Goal: Information Seeking & Learning: Check status

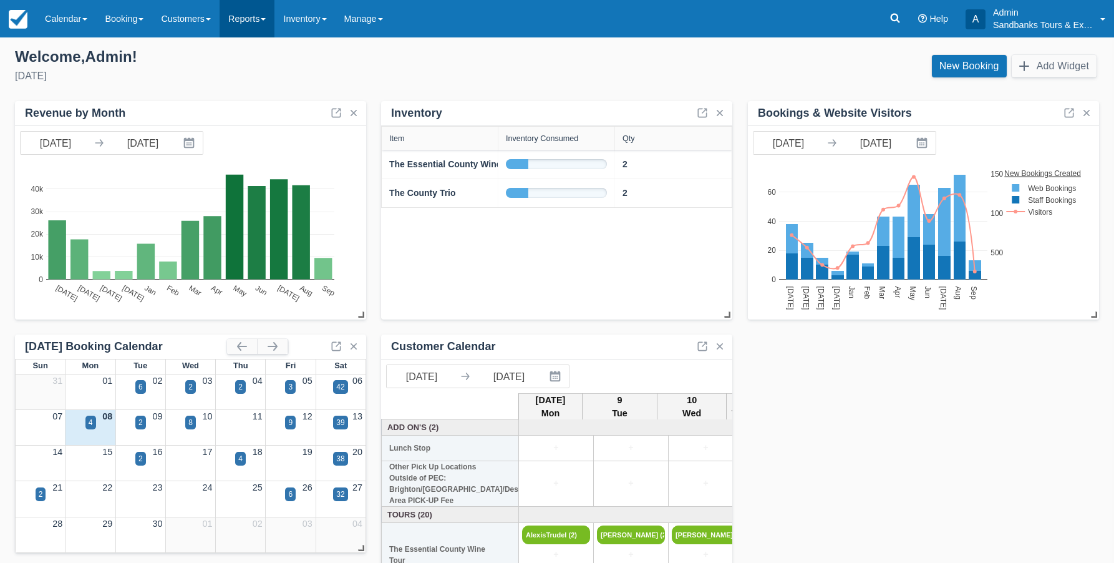
click at [252, 19] on link "Reports" at bounding box center [247, 18] width 55 height 37
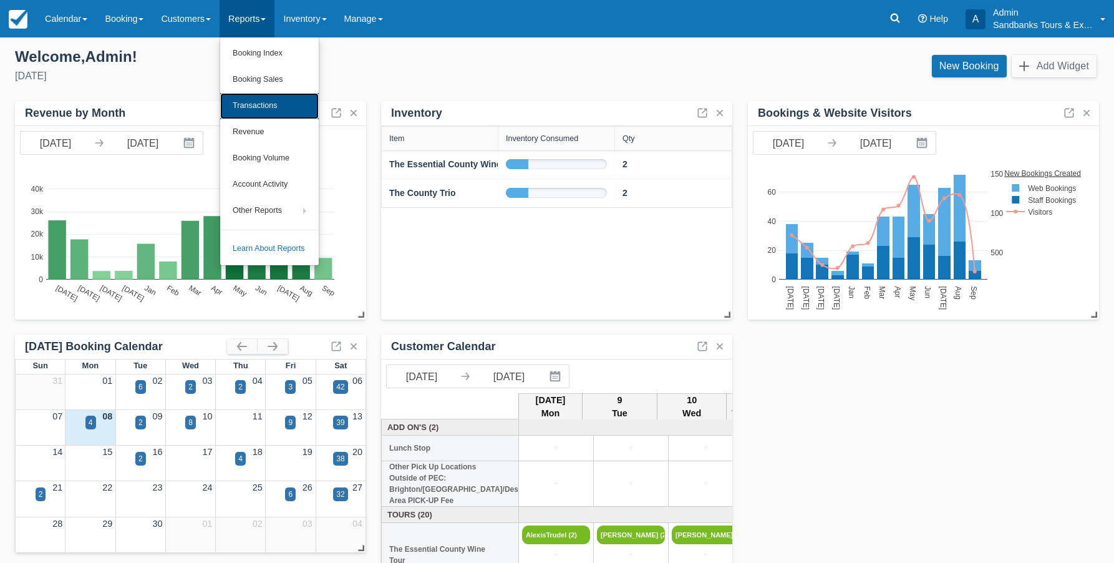
click at [269, 101] on link "Transactions" at bounding box center [269, 106] width 99 height 26
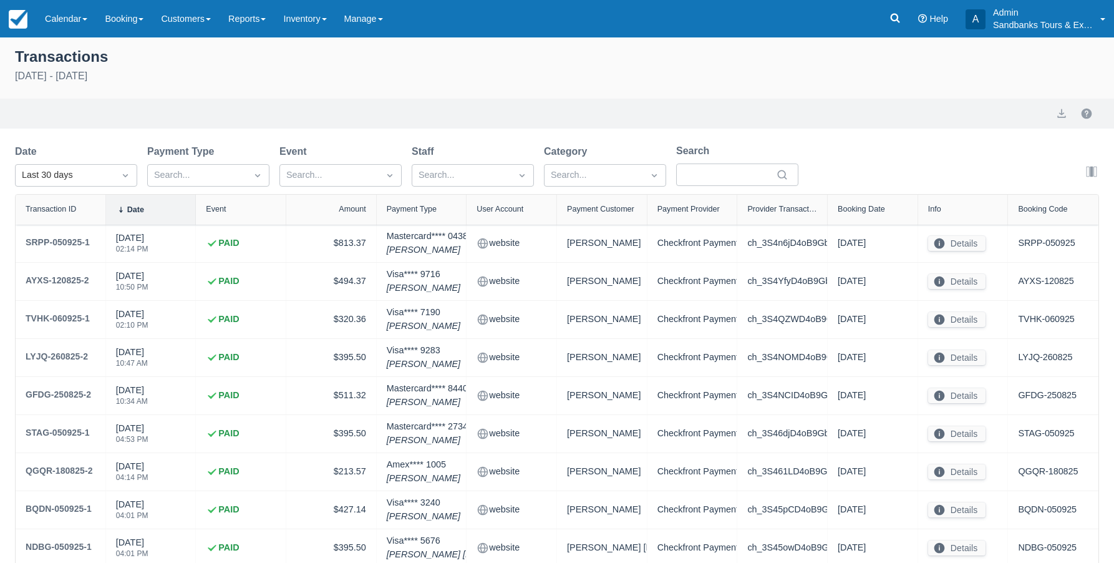
select select "10"
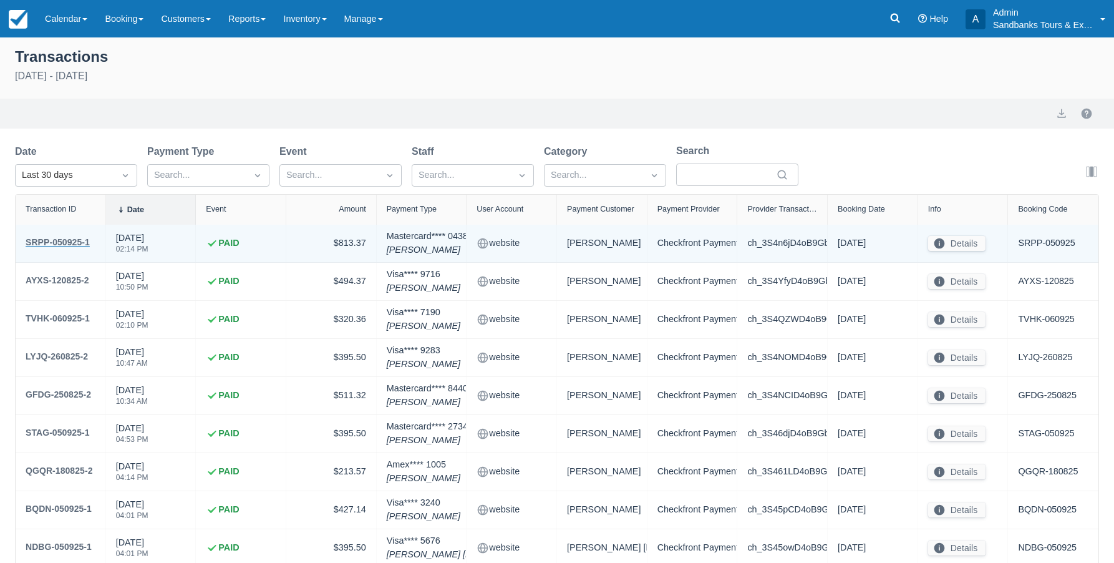
click at [63, 239] on div "SRPP-050925-1" at bounding box center [58, 242] width 64 height 15
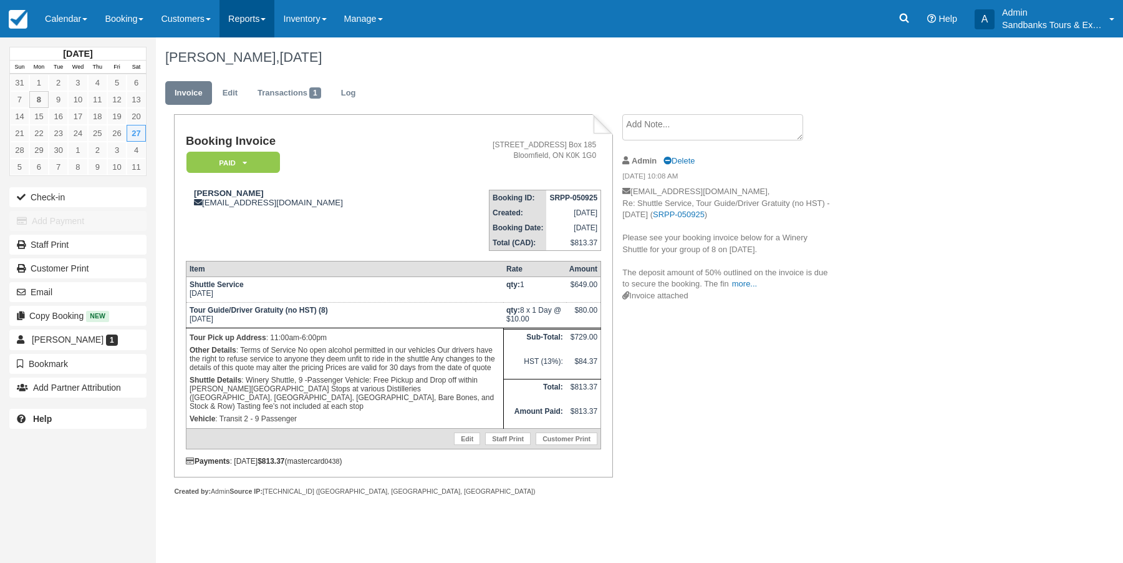
click at [265, 23] on link "Reports" at bounding box center [247, 18] width 55 height 37
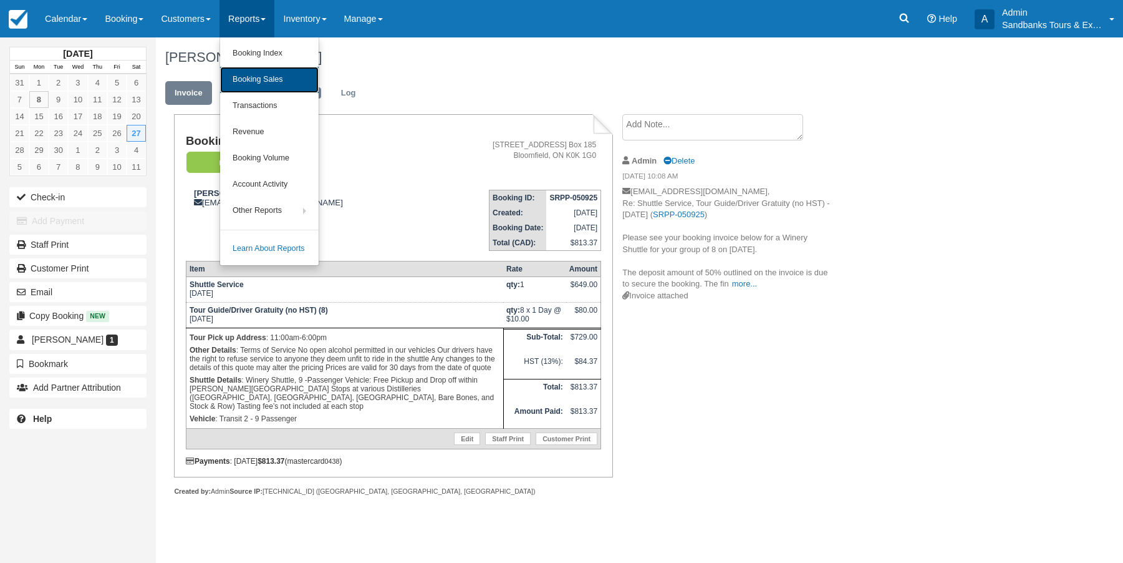
click at [273, 79] on link "Booking Sales" at bounding box center [269, 80] width 99 height 26
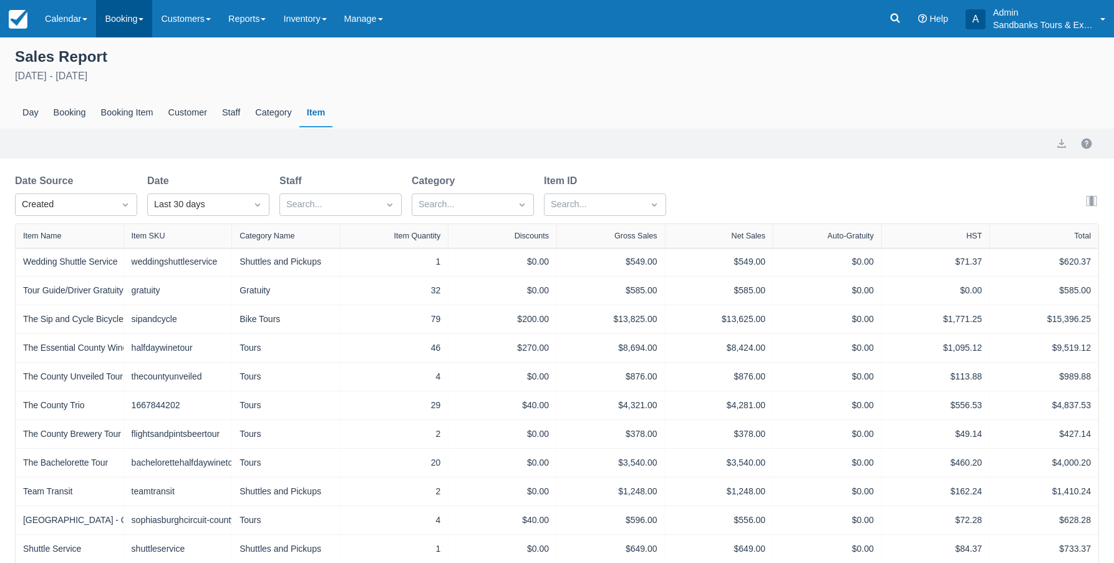
click at [133, 22] on link "Booking" at bounding box center [124, 18] width 56 height 37
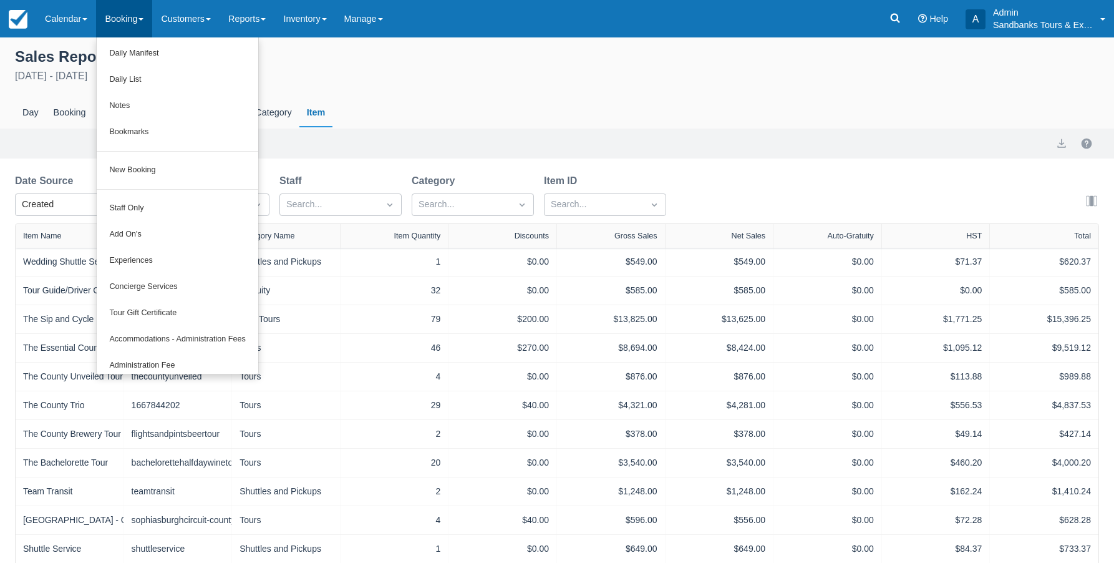
click at [494, 104] on div "Day Booking Booking Item Customer Staff Category Item" at bounding box center [557, 113] width 1084 height 29
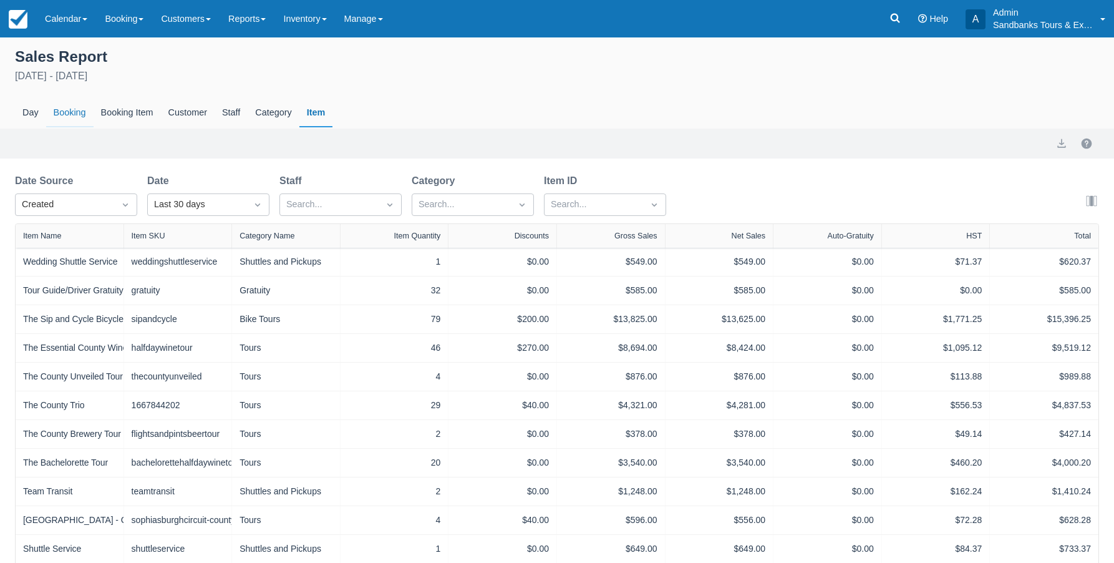
click at [80, 108] on div "Booking" at bounding box center [69, 113] width 47 height 29
select select "20"
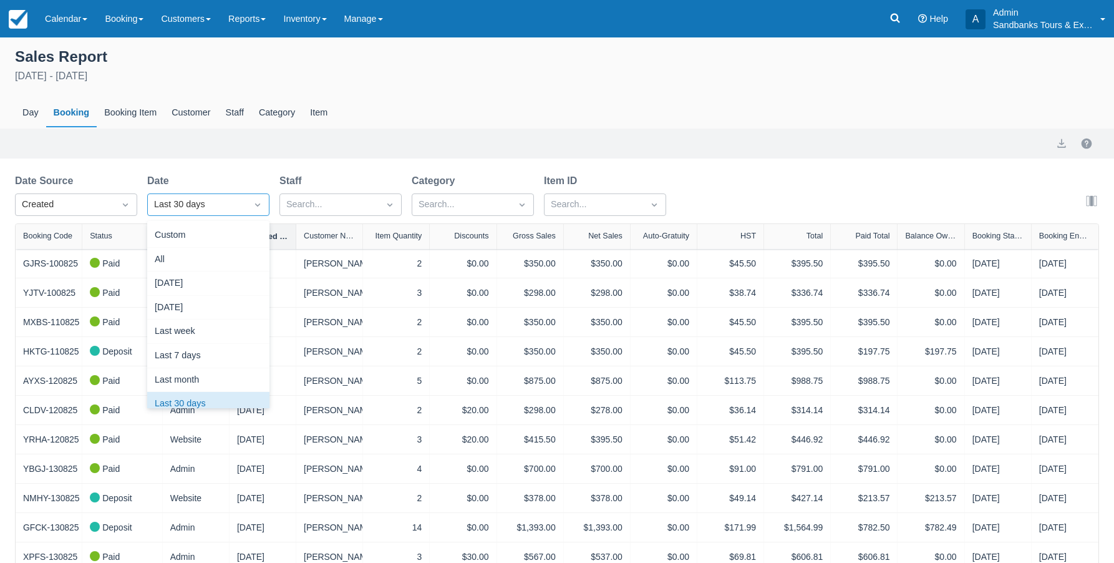
click at [257, 205] on icon "Dropdown icon" at bounding box center [257, 204] width 5 height 3
click at [208, 237] on div "Custom" at bounding box center [208, 235] width 122 height 24
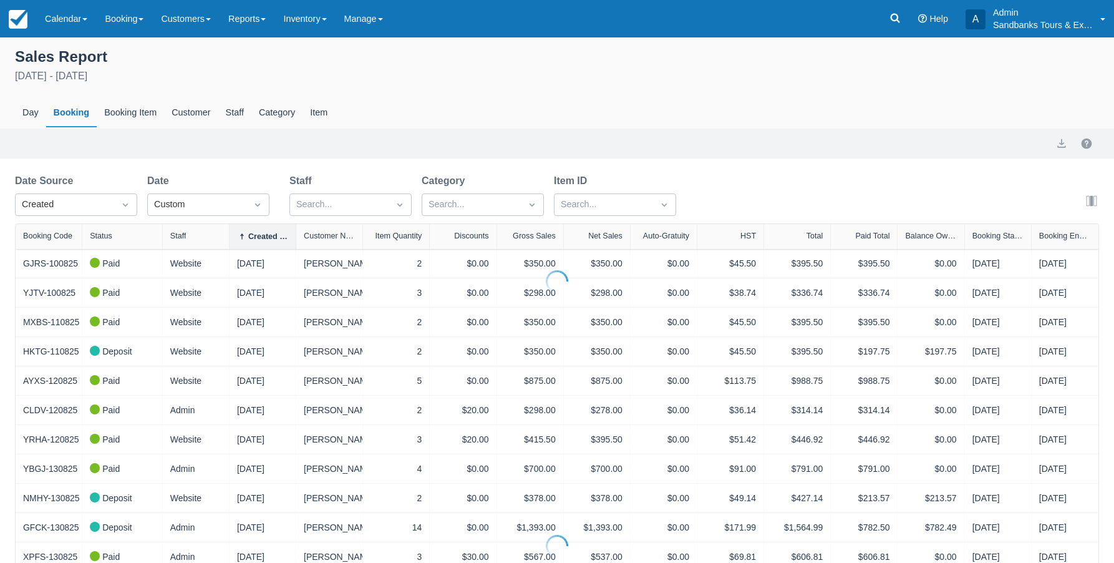
select select "20"
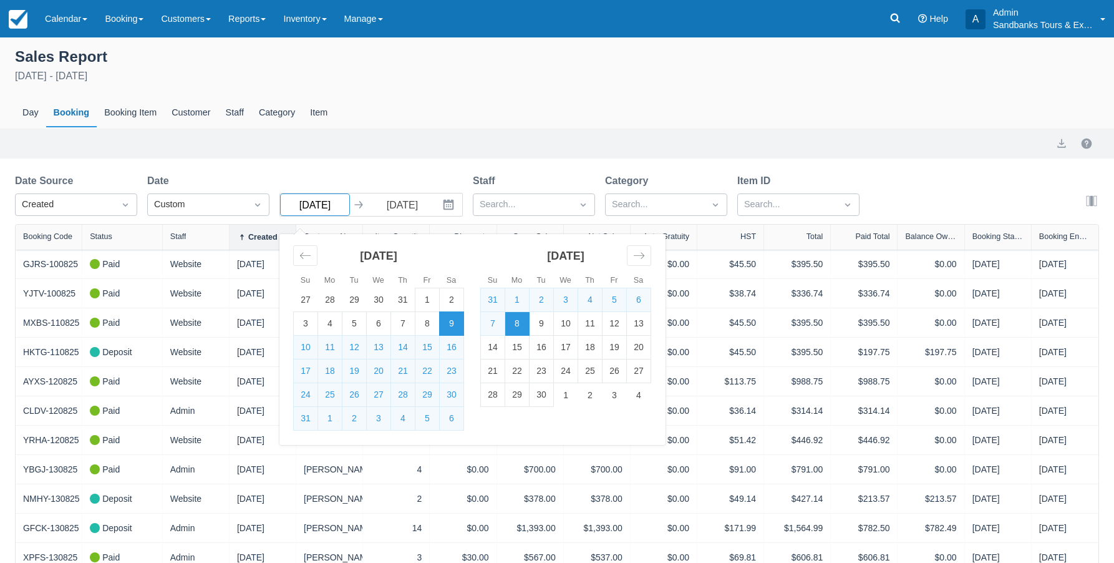
click at [319, 203] on input "08/09/25" at bounding box center [315, 204] width 70 height 22
click at [306, 399] on td "24" at bounding box center [306, 395] width 24 height 24
type input "08/24/25"
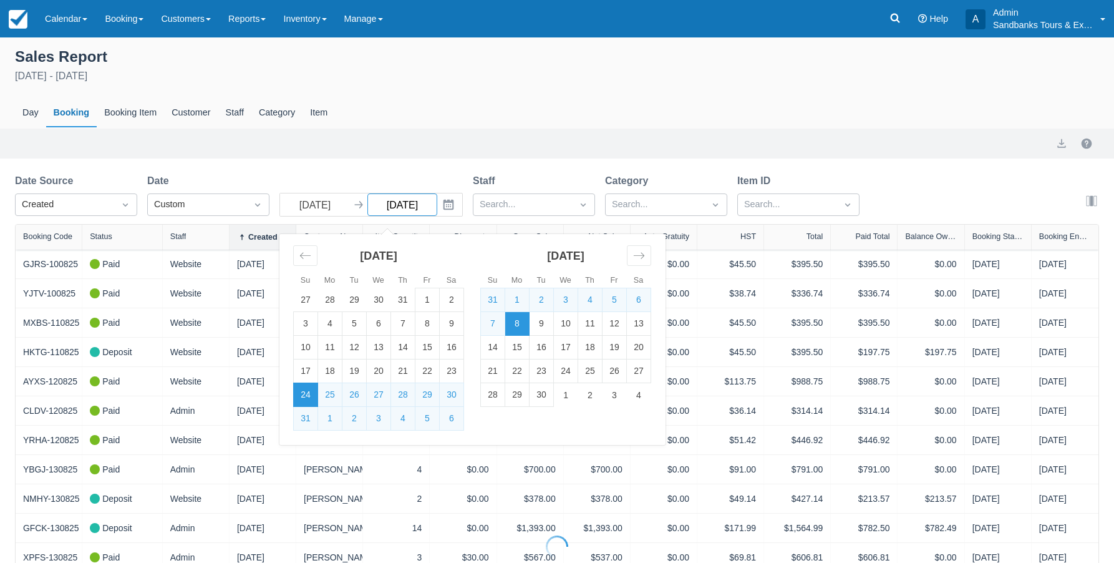
select select "20"
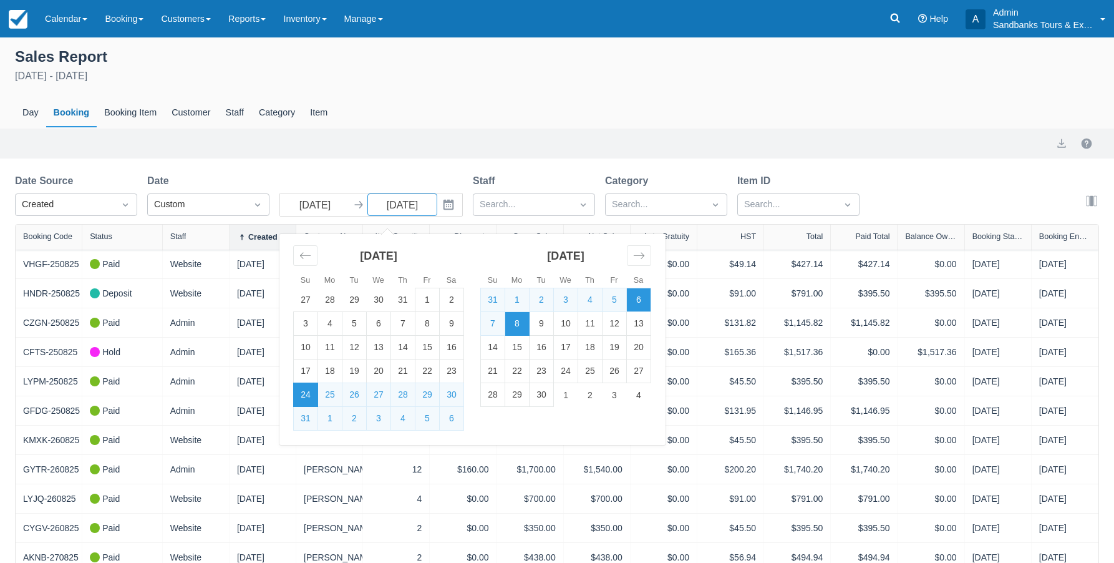
click at [638, 301] on td "6" at bounding box center [639, 300] width 24 height 24
type input "09/06/25"
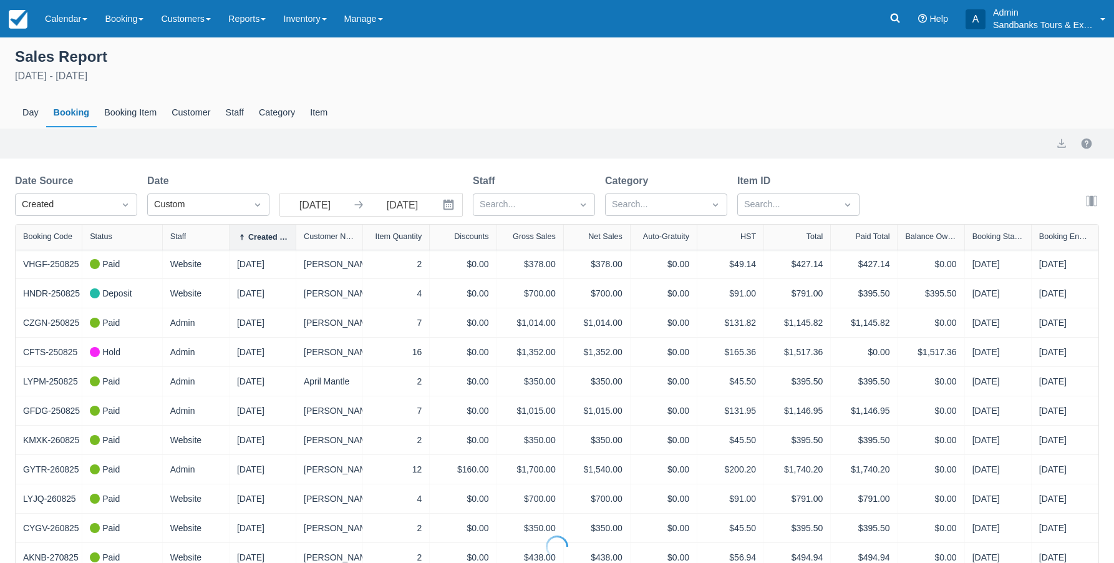
select select "20"
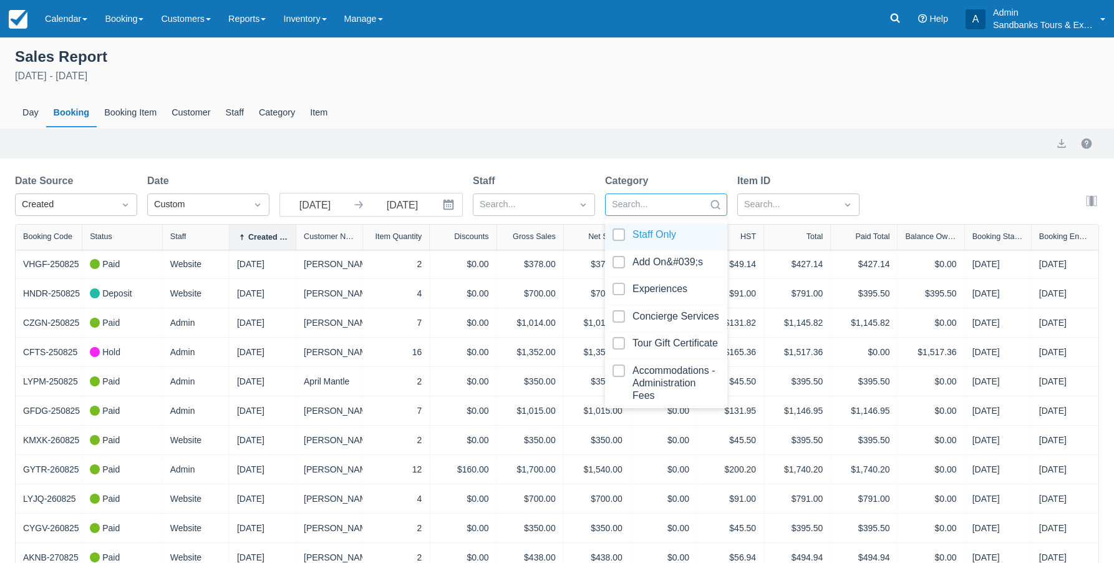
click at [692, 207] on div at bounding box center [655, 204] width 86 height 16
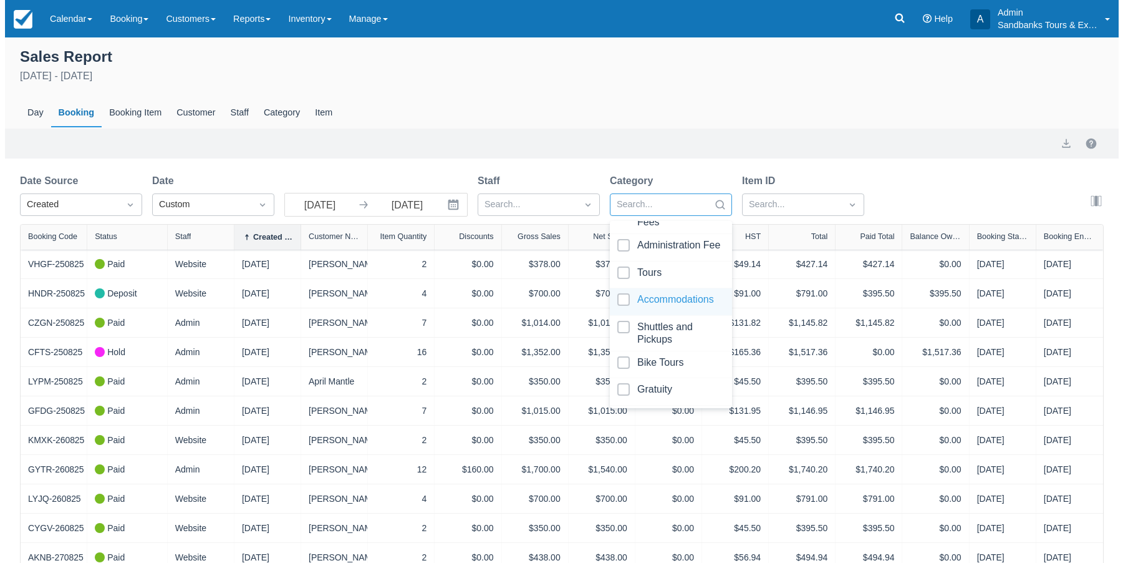
scroll to position [198, 0]
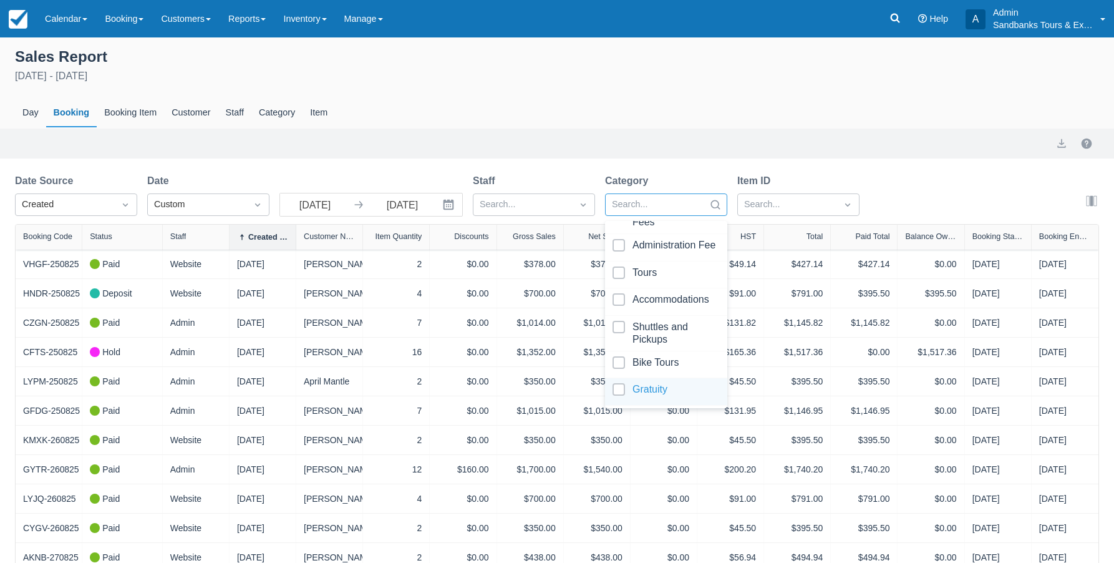
click at [659, 384] on div at bounding box center [666, 391] width 107 height 17
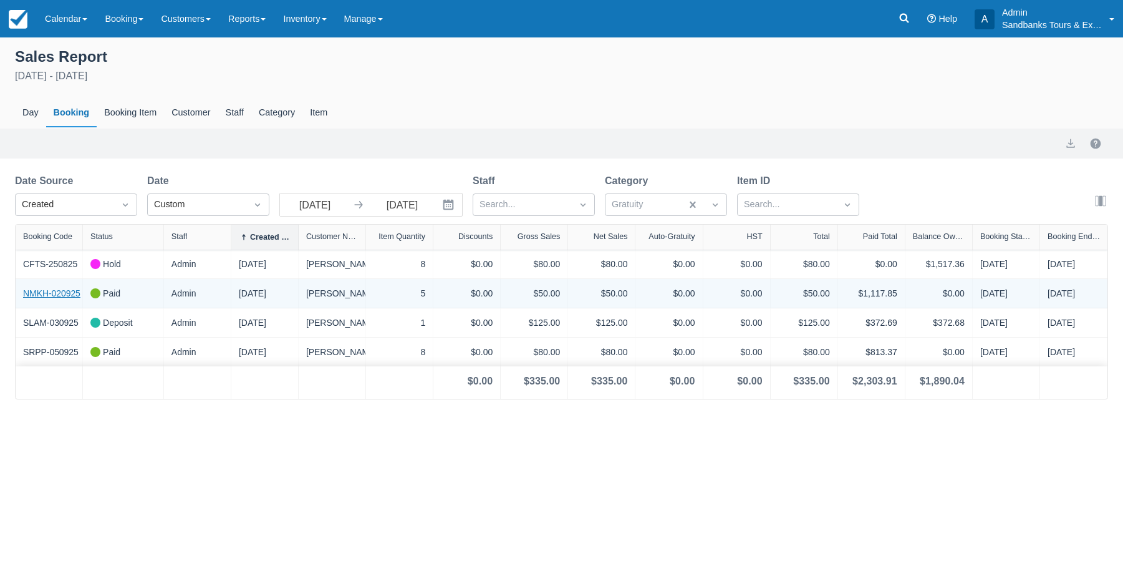
click at [53, 290] on link "NMKH-020925" at bounding box center [51, 293] width 57 height 13
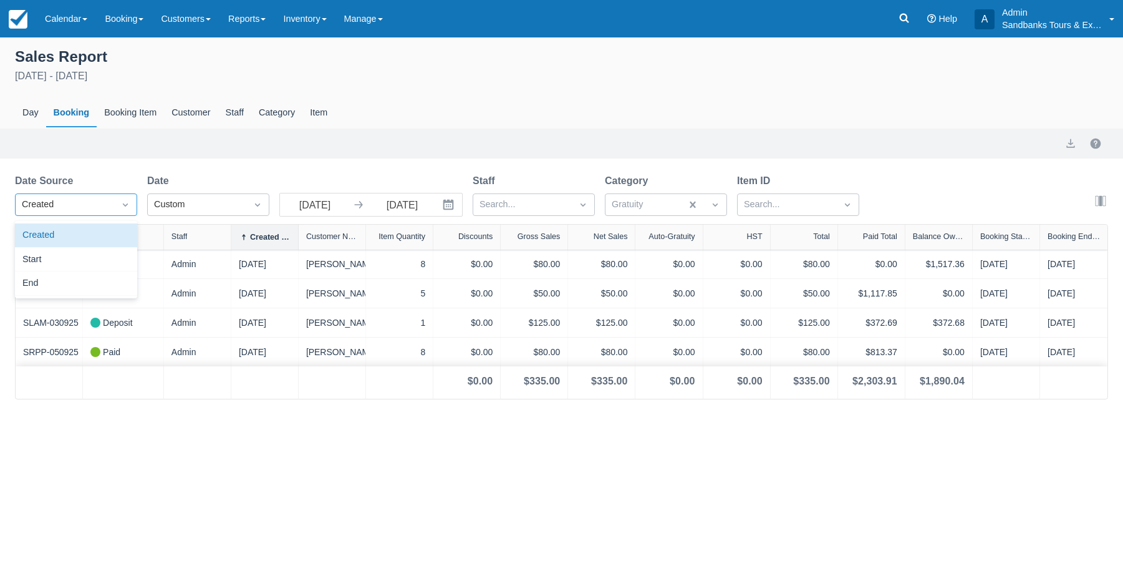
click at [128, 203] on icon "Dropdown icon" at bounding box center [125, 204] width 12 height 12
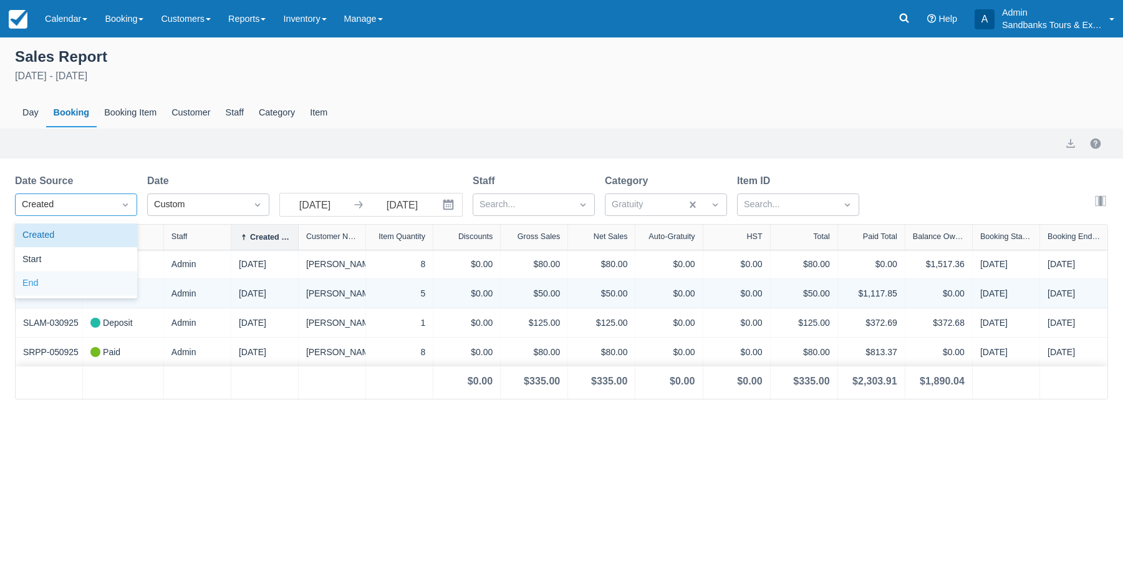
click at [68, 280] on div "End" at bounding box center [76, 283] width 122 height 24
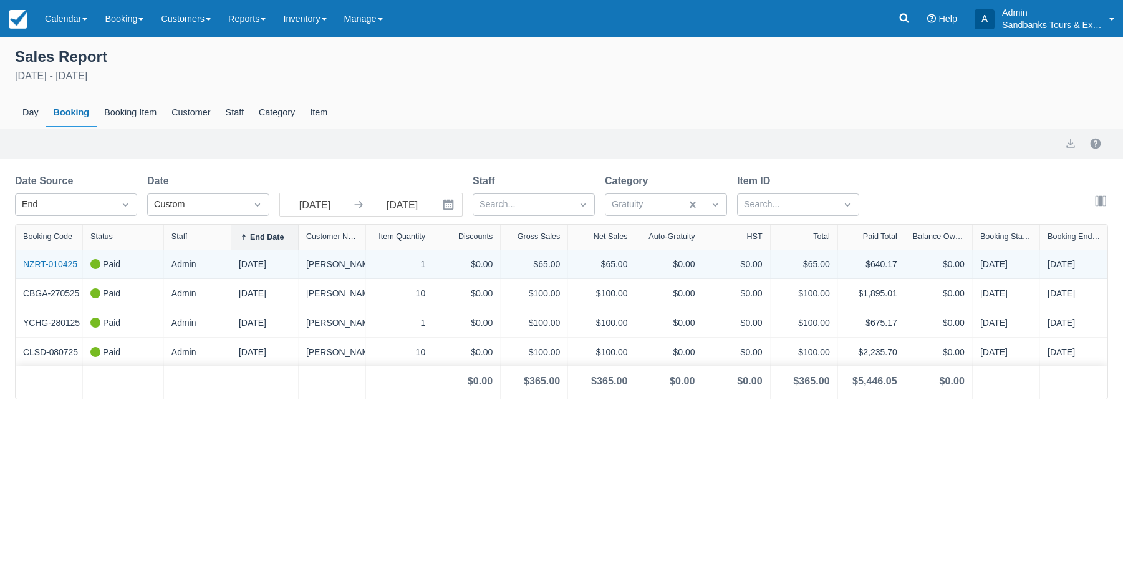
click at [62, 263] on link "NZRT-010425" at bounding box center [50, 264] width 54 height 13
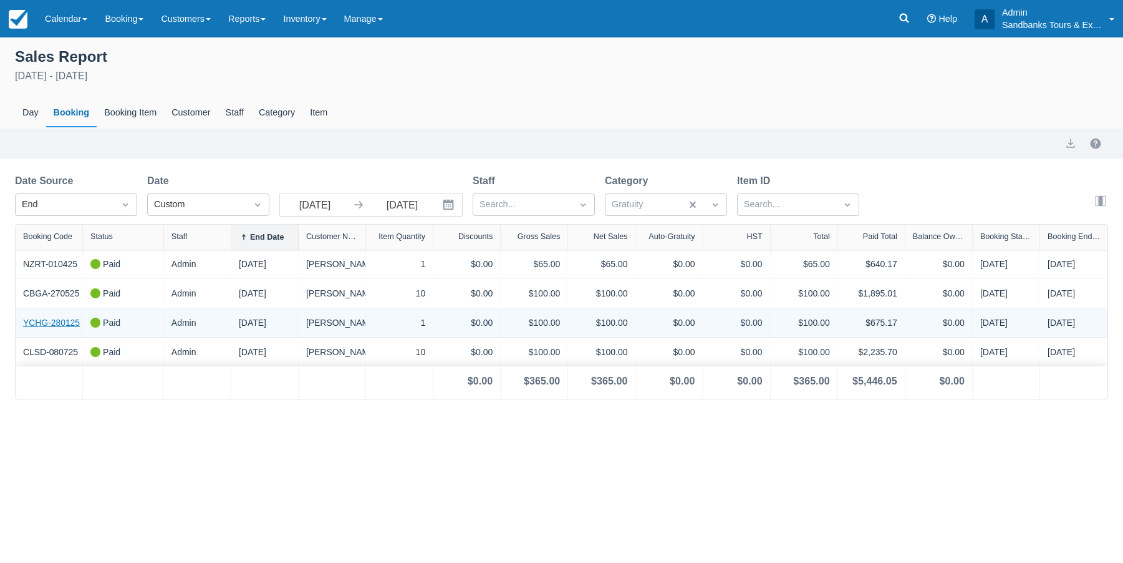
click at [61, 322] on link "YCHG-280125" at bounding box center [51, 322] width 57 height 13
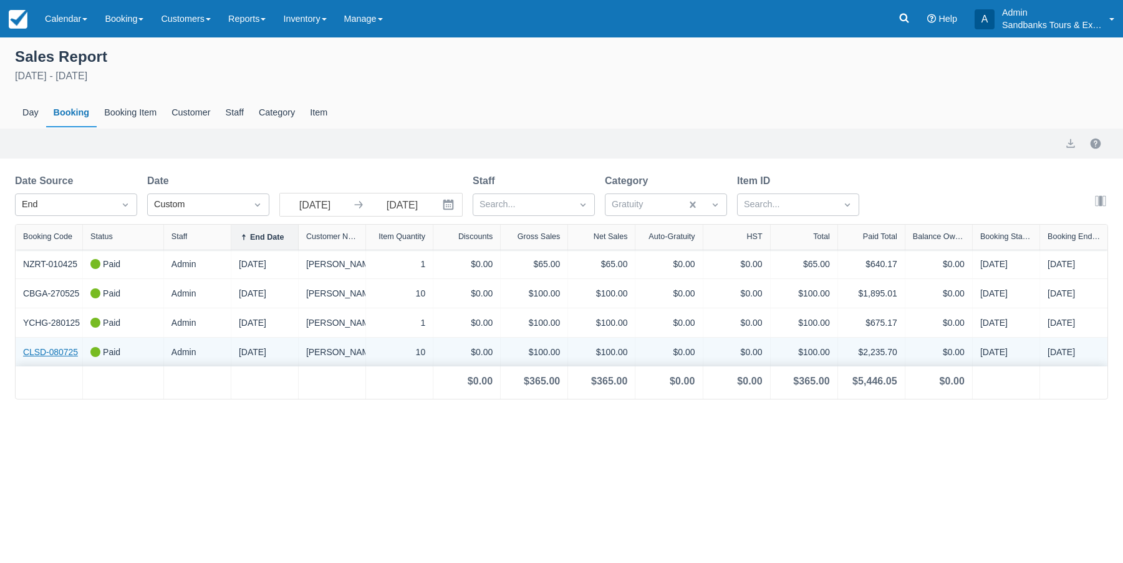
click at [31, 352] on link "CLSD-080725" at bounding box center [50, 352] width 55 height 13
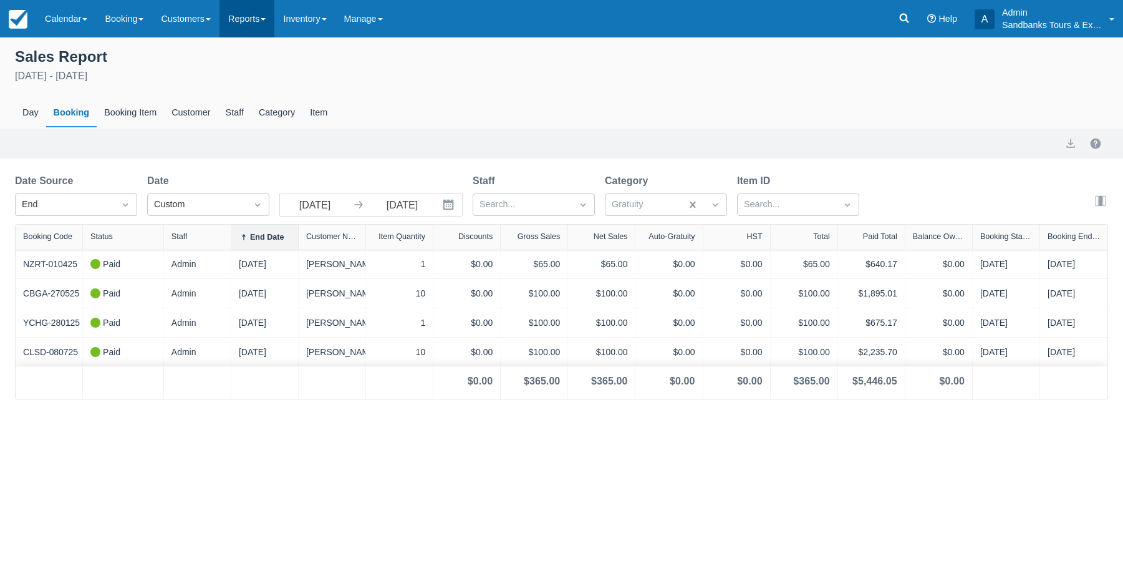
click at [268, 22] on link "Reports" at bounding box center [247, 18] width 55 height 37
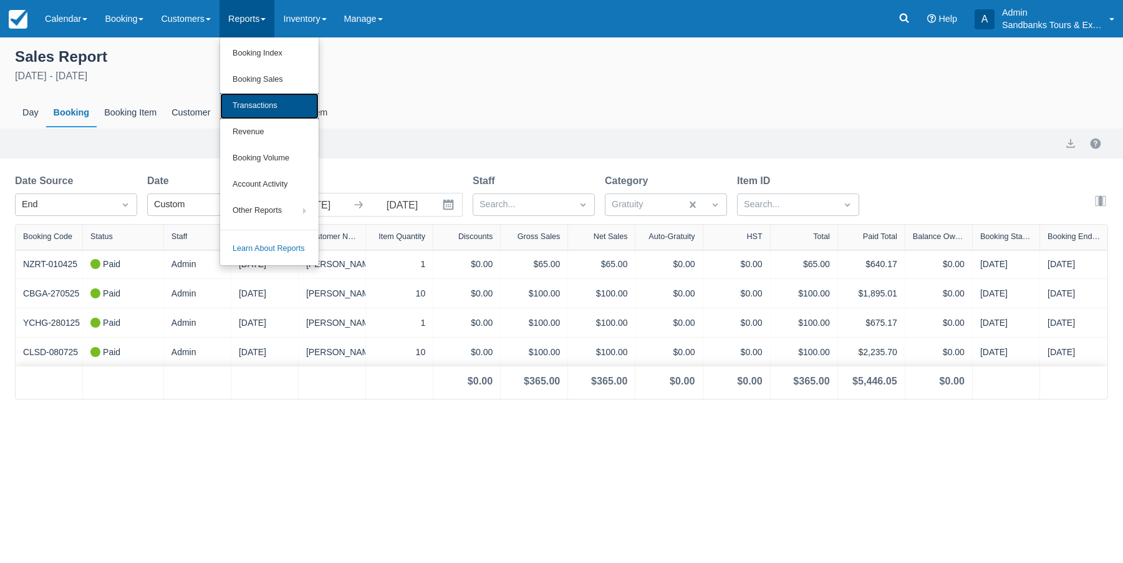
click at [278, 102] on link "Transactions" at bounding box center [269, 106] width 99 height 26
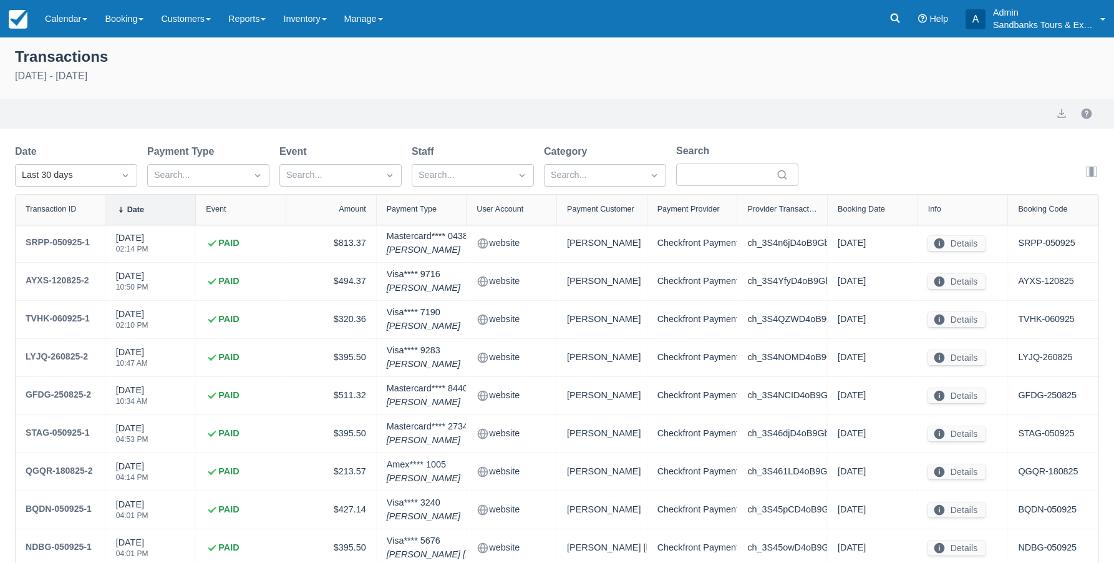
select select "10"
click at [20, 22] on img at bounding box center [18, 19] width 19 height 19
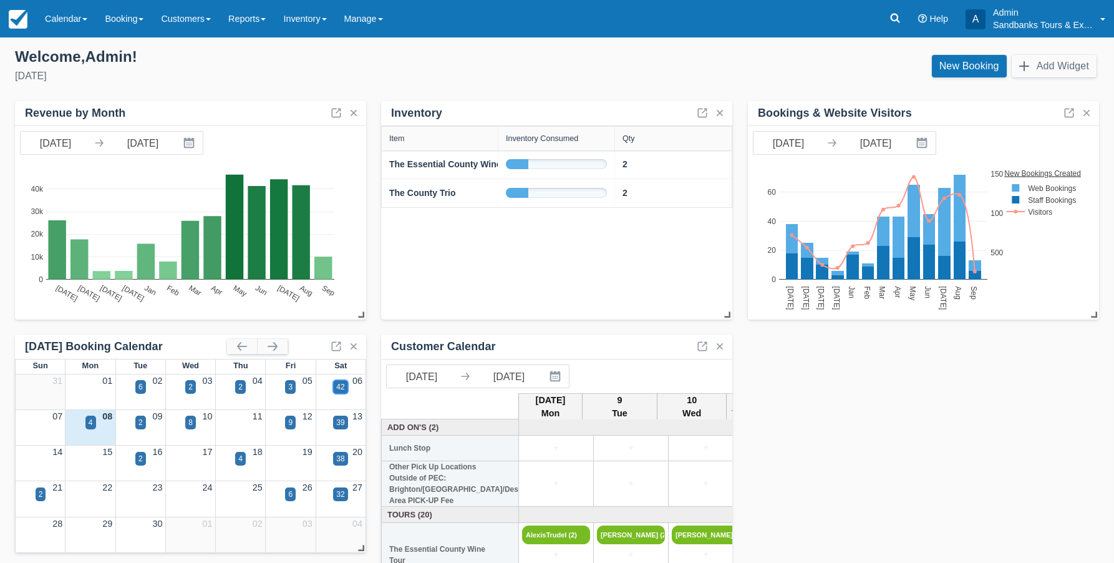
click at [341, 387] on div "42" at bounding box center [340, 386] width 8 height 11
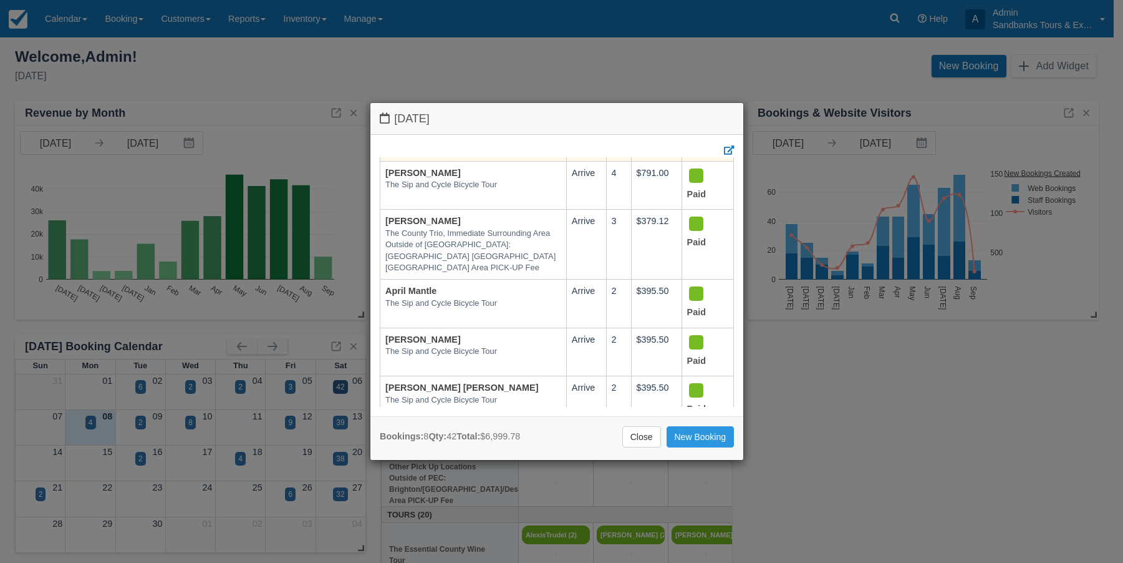
scroll to position [187, 0]
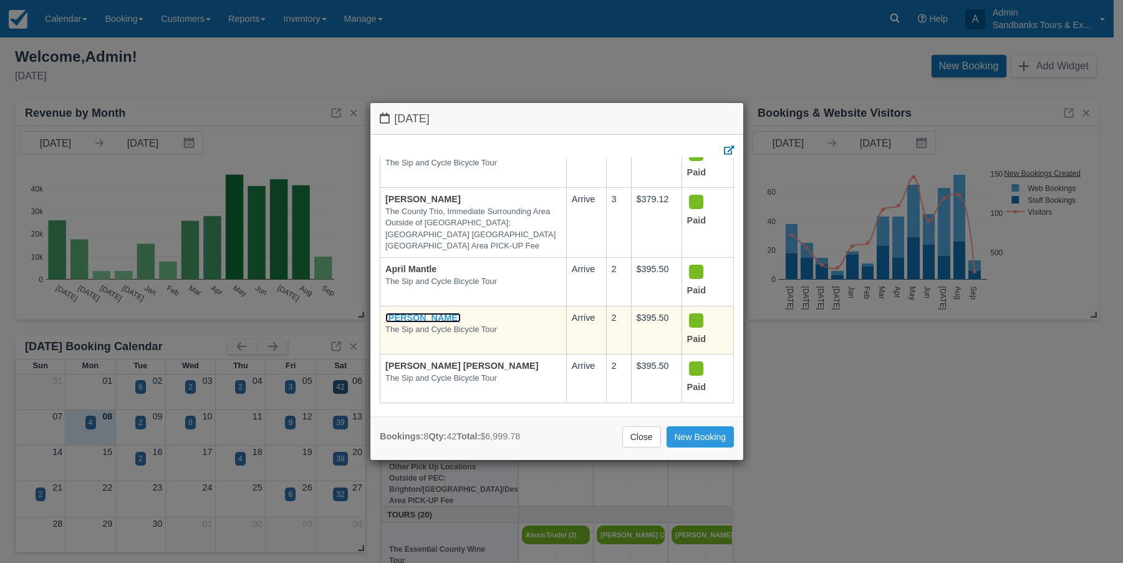
click at [397, 315] on link "[PERSON_NAME]" at bounding box center [423, 318] width 75 height 10
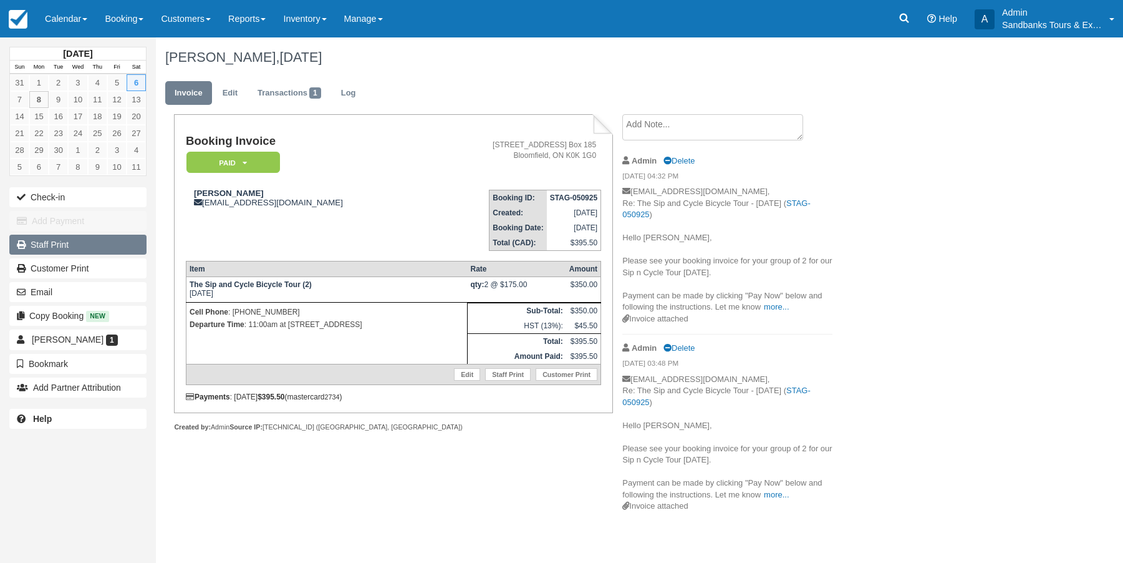
click at [59, 246] on link "Staff Print" at bounding box center [77, 245] width 137 height 20
click at [21, 20] on img at bounding box center [18, 19] width 19 height 19
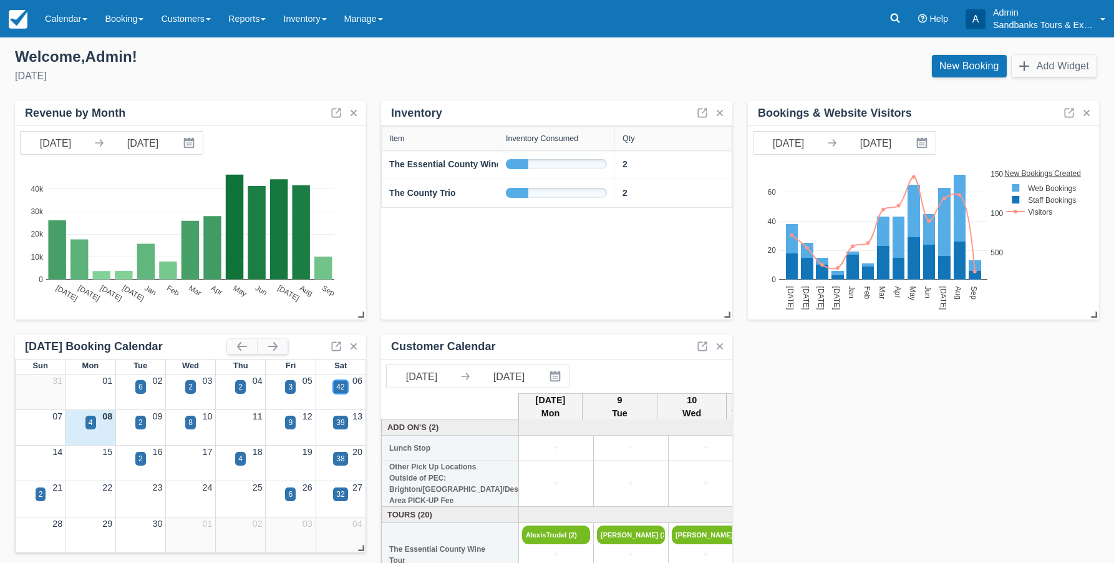
click at [339, 385] on div "42" at bounding box center [340, 386] width 8 height 11
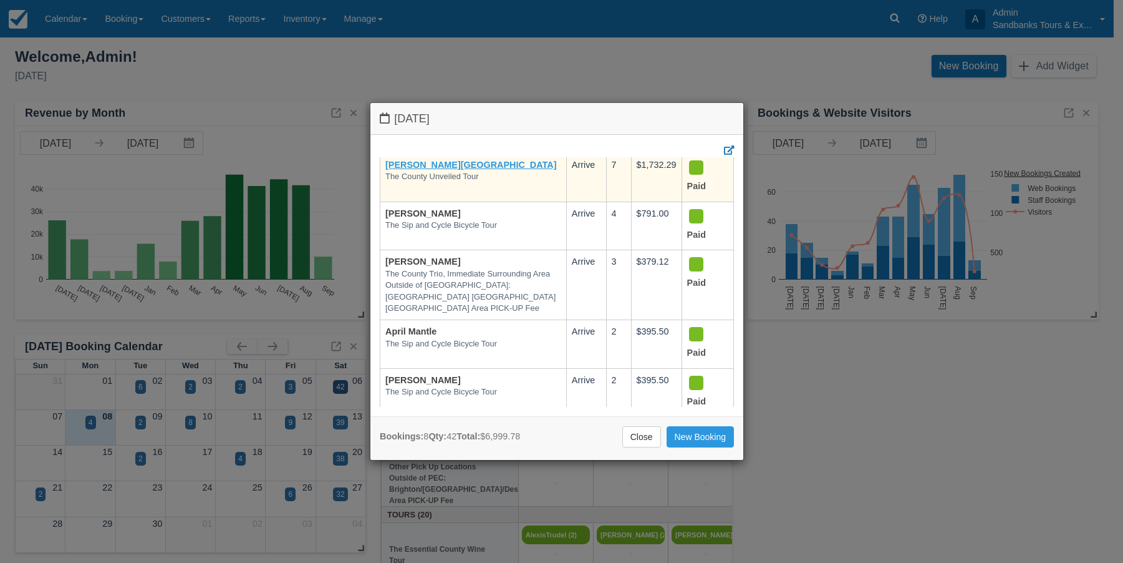
scroll to position [187, 0]
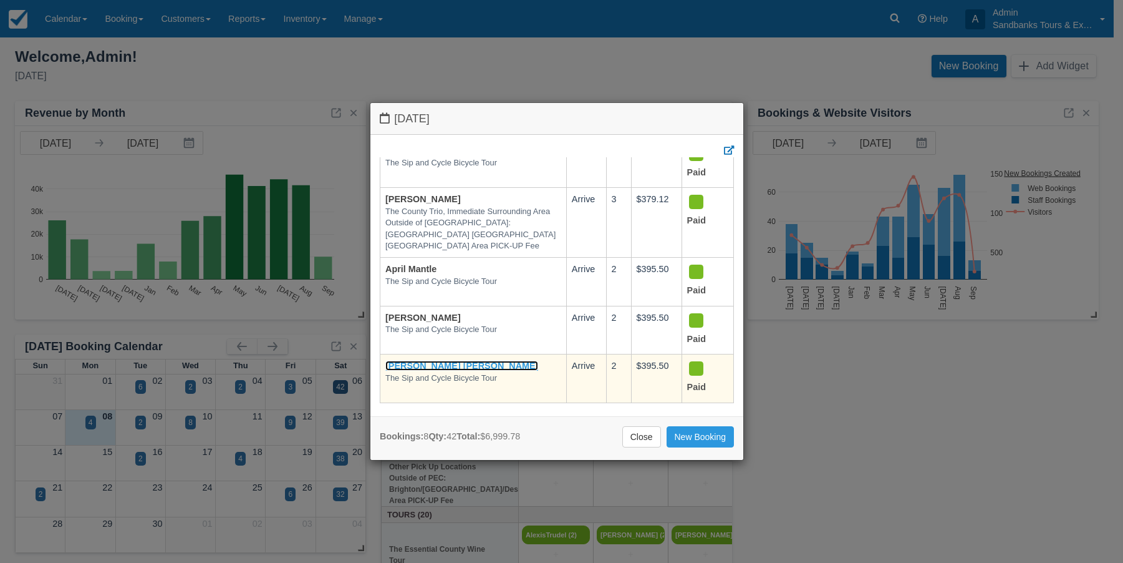
click at [435, 370] on link "[PERSON_NAME] [PERSON_NAME]" at bounding box center [462, 366] width 153 height 10
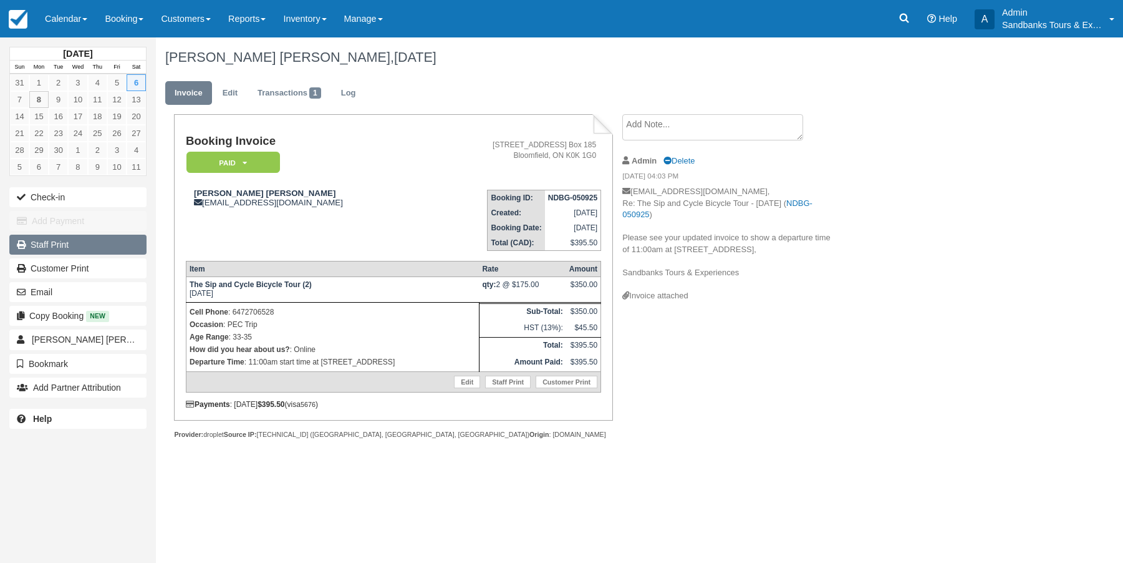
click at [66, 243] on link "Staff Print" at bounding box center [77, 245] width 137 height 20
click at [256, 20] on link "Reports" at bounding box center [247, 18] width 55 height 37
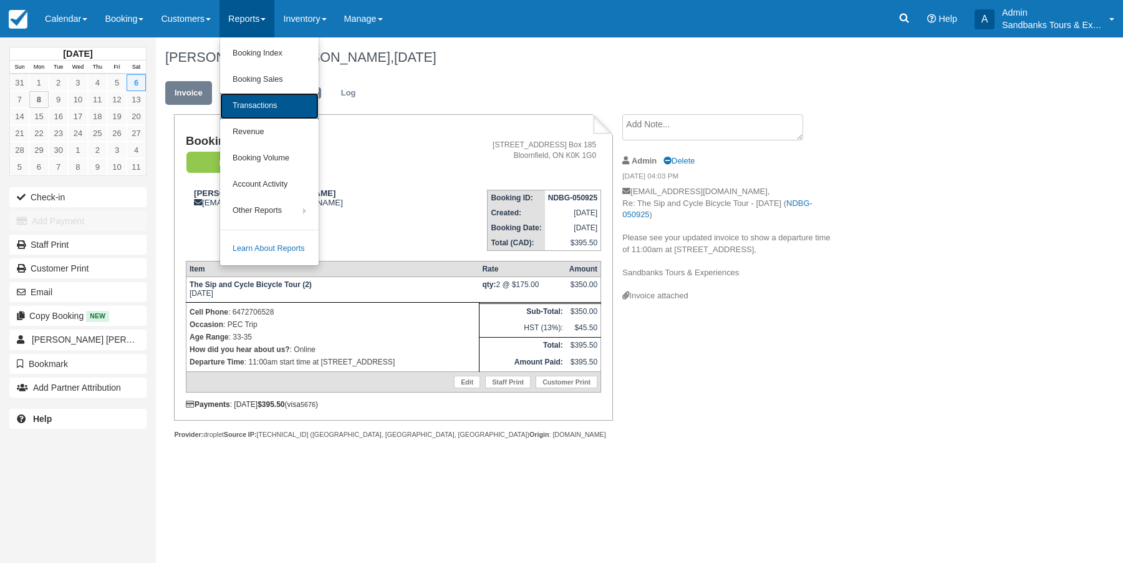
click at [266, 103] on link "Transactions" at bounding box center [269, 106] width 99 height 26
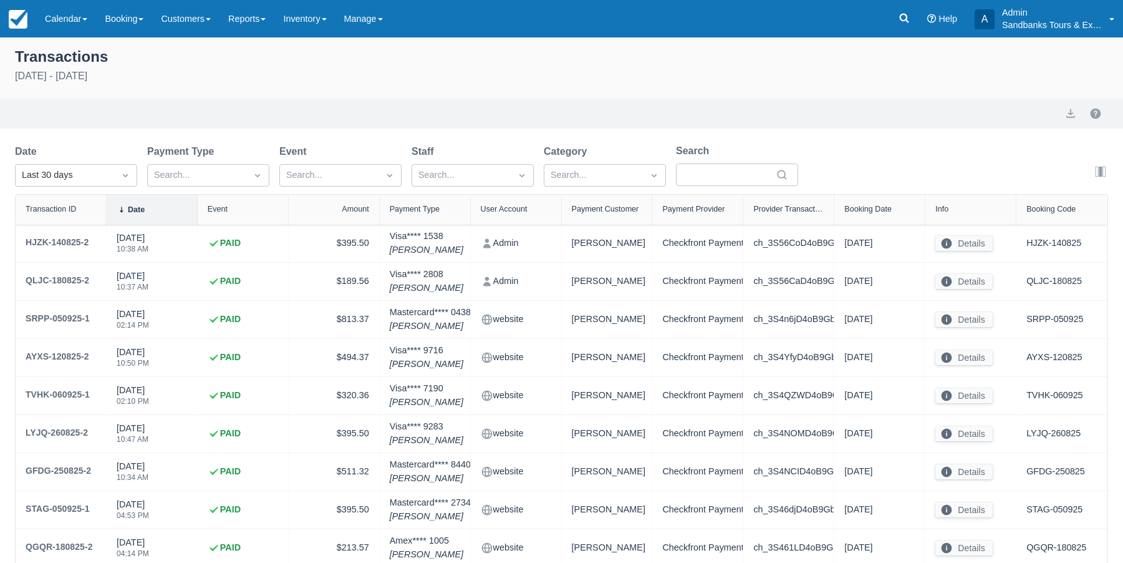
select select "10"
